Goal: Book appointment/travel/reservation

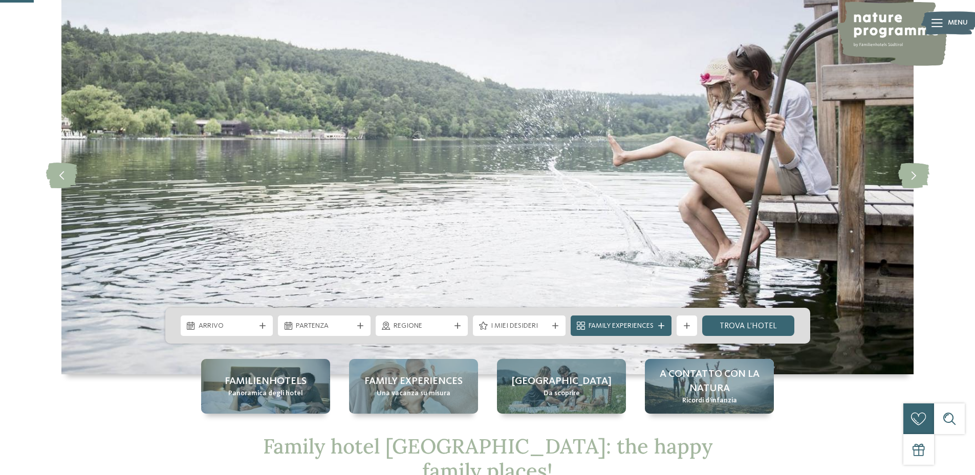
scroll to position [153, 0]
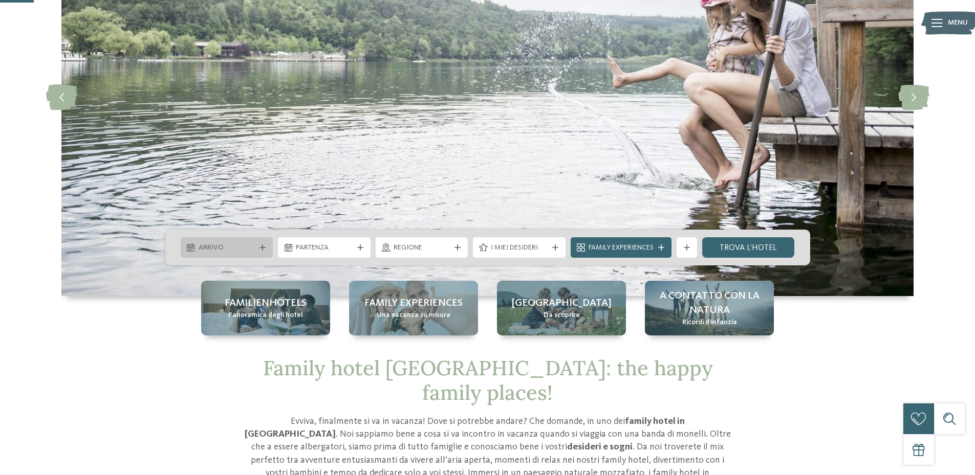
click at [246, 245] on span "Arrivo" at bounding box center [226, 248] width 57 height 10
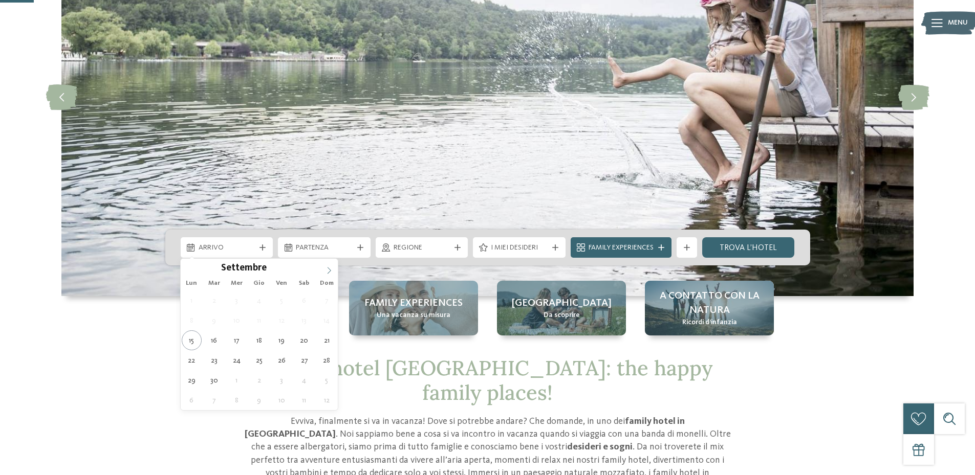
click at [326, 267] on icon at bounding box center [328, 270] width 7 height 7
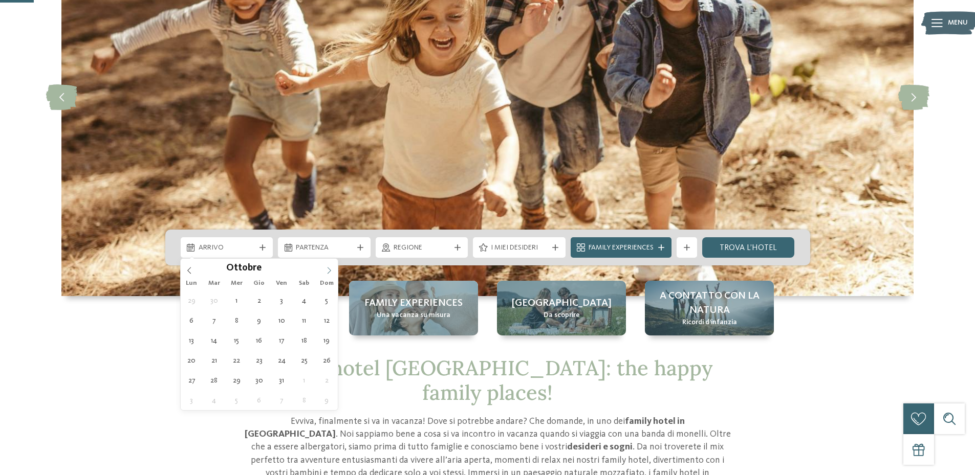
click at [326, 267] on icon at bounding box center [328, 270] width 7 height 7
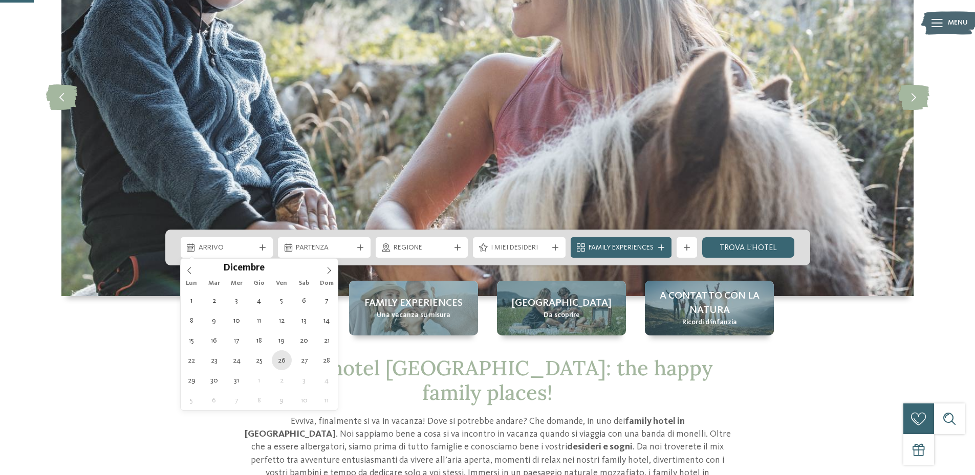
type div "[DATE]"
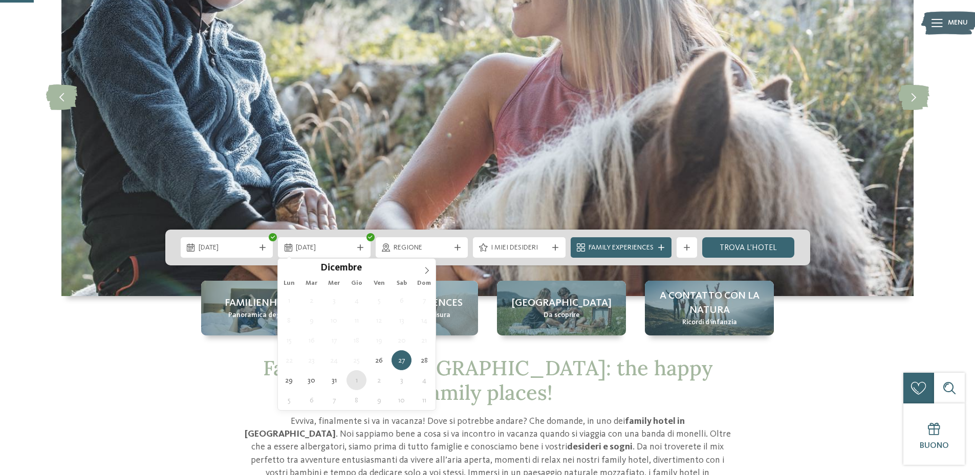
type div "[DATE]"
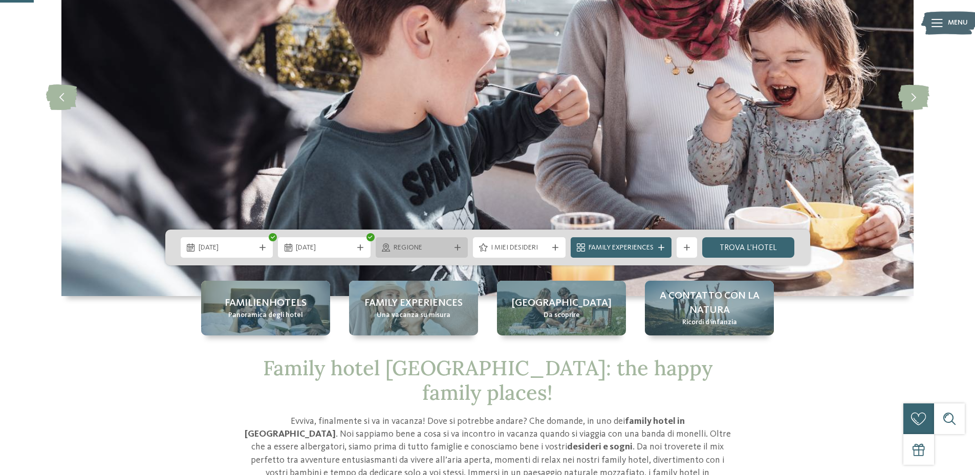
click at [458, 250] on icon at bounding box center [457, 248] width 6 height 6
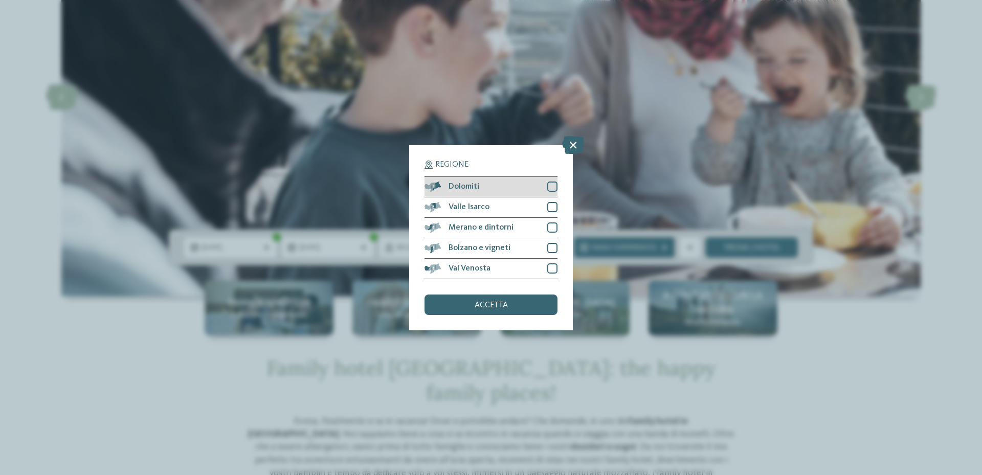
click at [549, 187] on div at bounding box center [552, 187] width 10 height 10
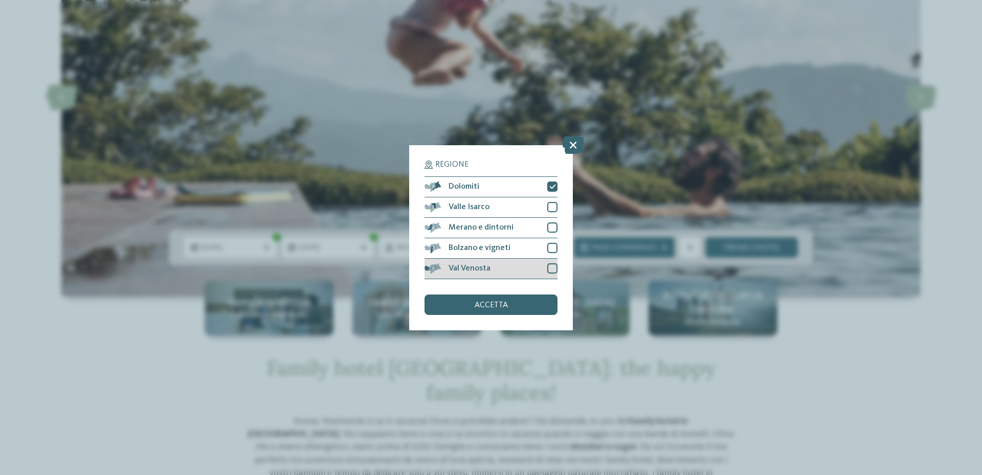
click at [549, 270] on div at bounding box center [552, 268] width 10 height 10
click at [492, 308] on span "accetta" at bounding box center [491, 305] width 33 height 8
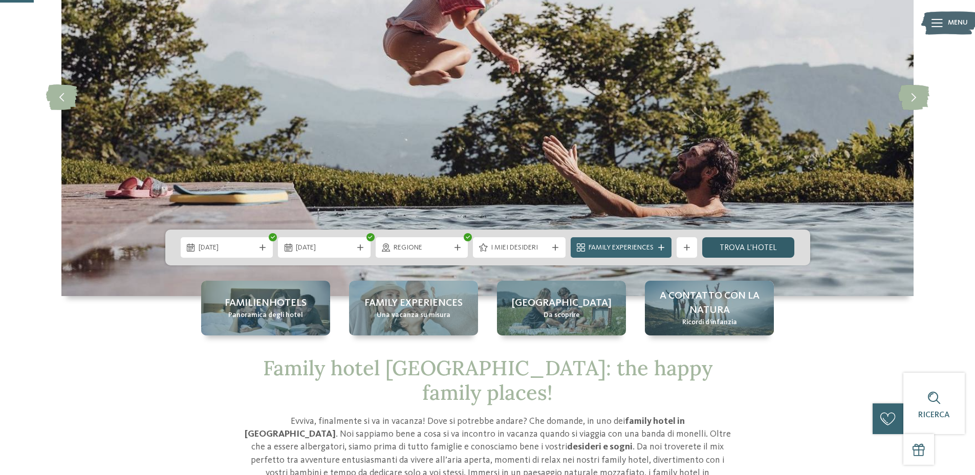
click at [736, 247] on link "trova l’hotel" at bounding box center [748, 247] width 93 height 20
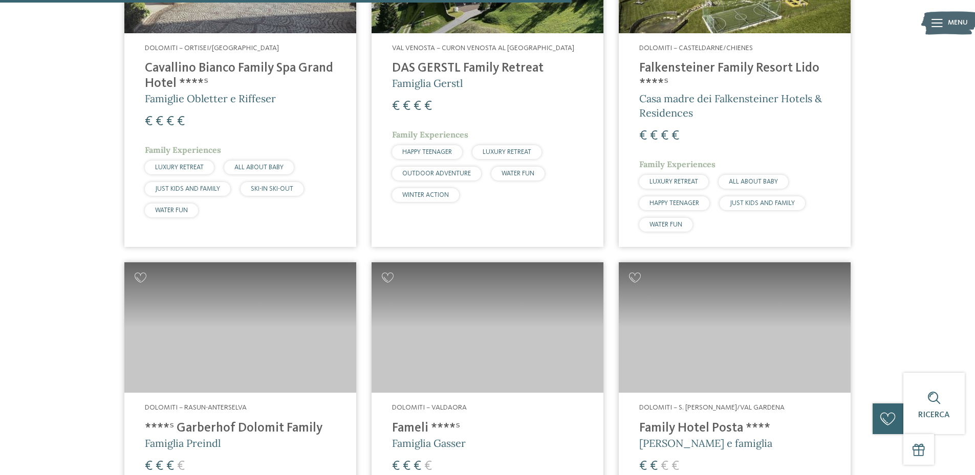
scroll to position [898, 0]
